Goal: Information Seeking & Learning: Find specific page/section

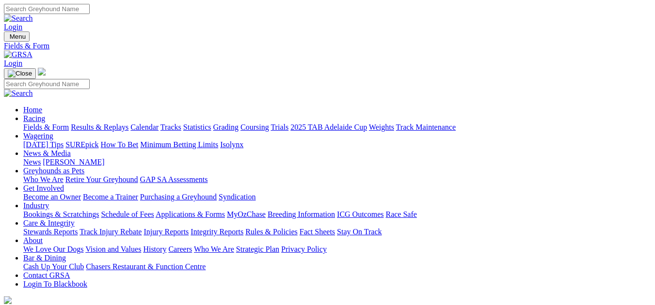
select select "QLD"
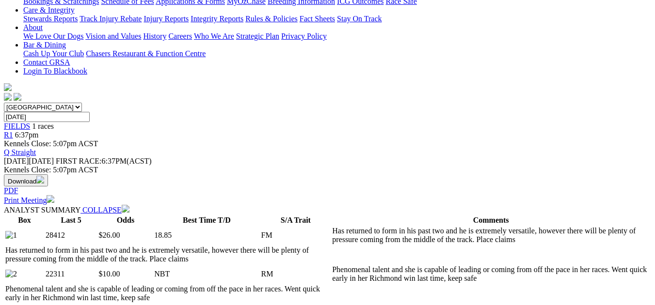
scroll to position [233, 0]
